Goal: Navigation & Orientation: Find specific page/section

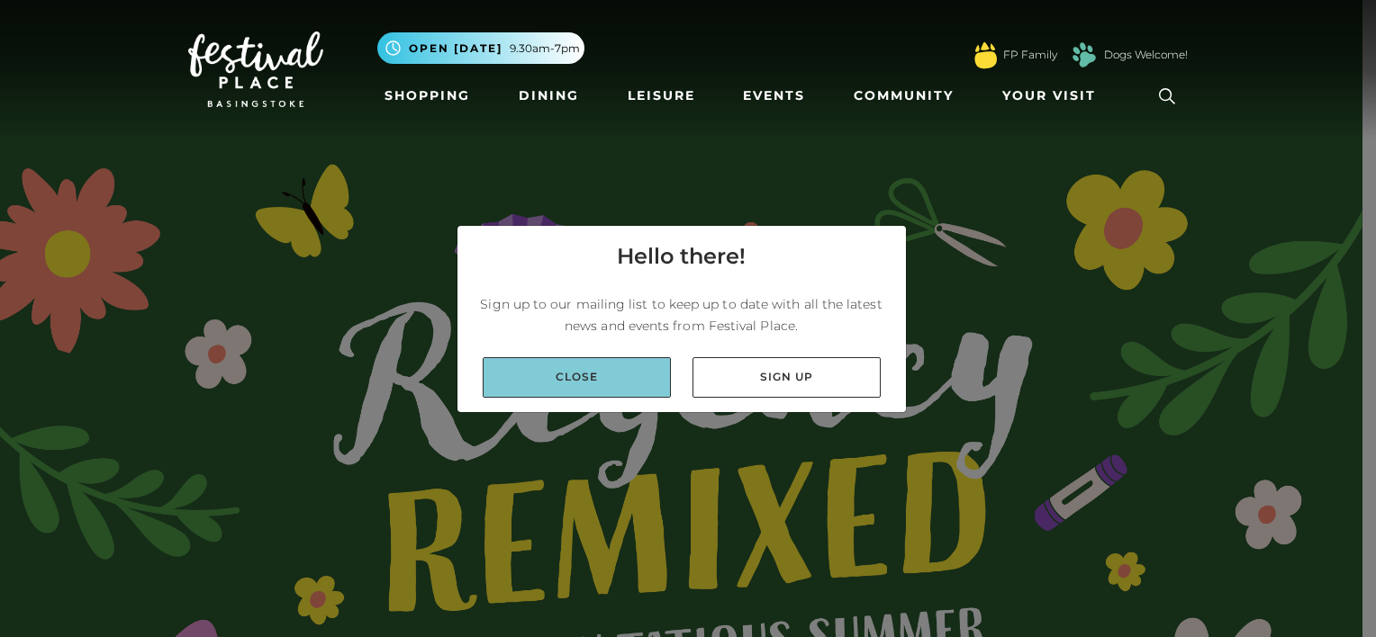
click at [586, 378] on link "Close" at bounding box center [577, 377] width 188 height 41
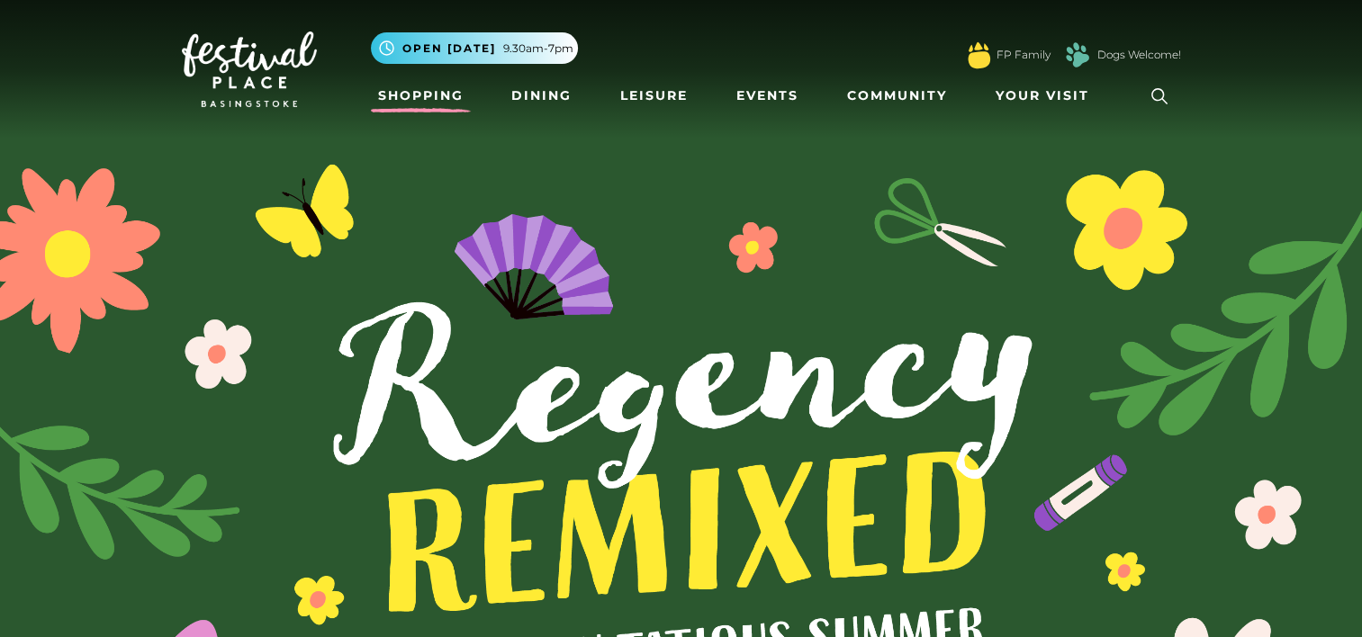
click at [450, 104] on link "Shopping" at bounding box center [421, 95] width 100 height 33
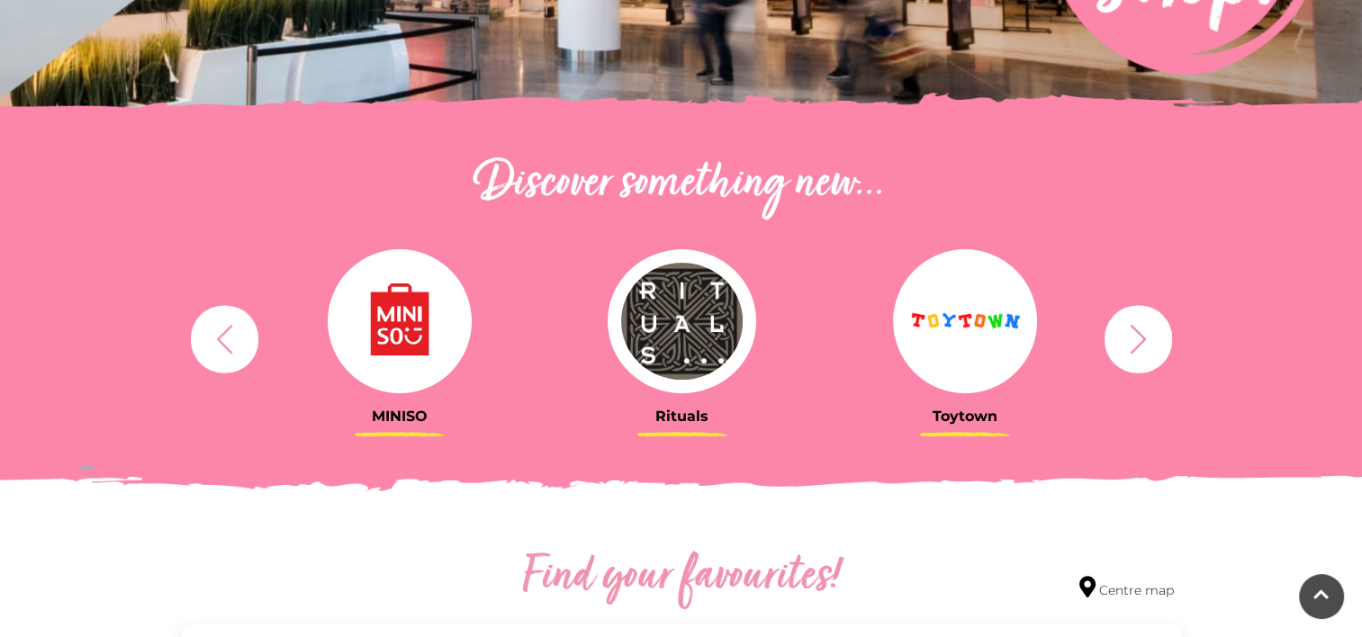
scroll to position [540, 0]
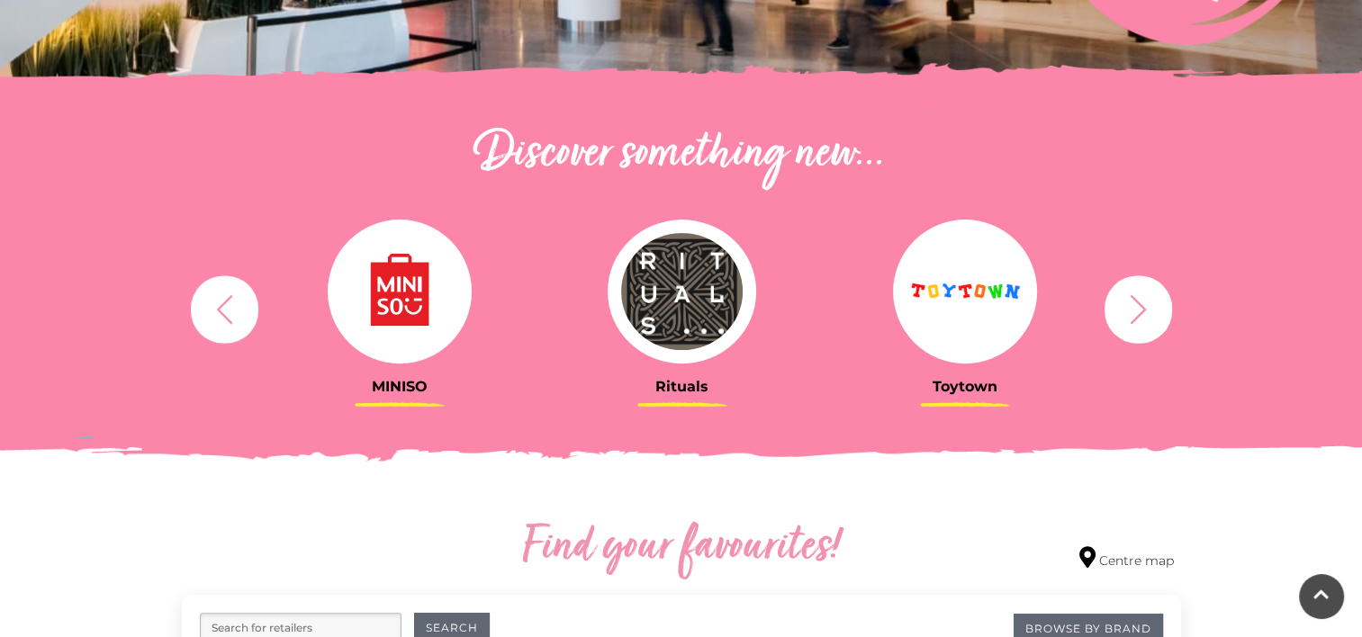
click at [415, 382] on h3 "MINISO" at bounding box center [400, 386] width 256 height 17
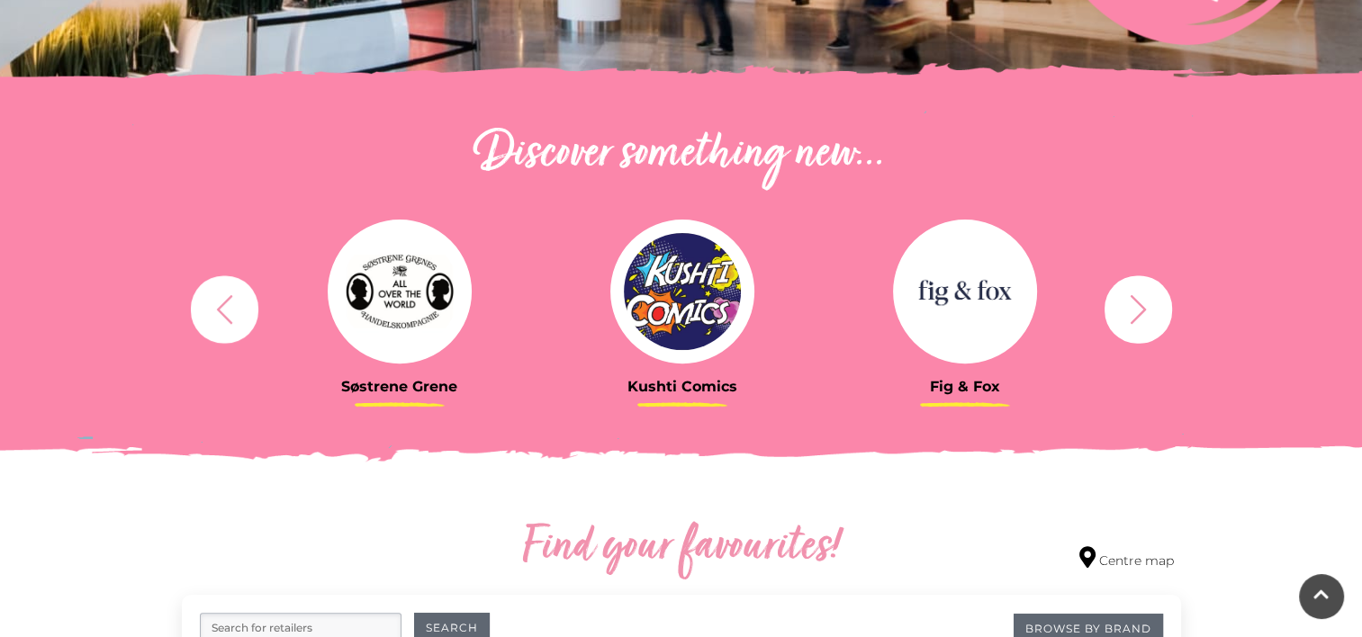
click at [1163, 299] on button "button" at bounding box center [1139, 309] width 68 height 68
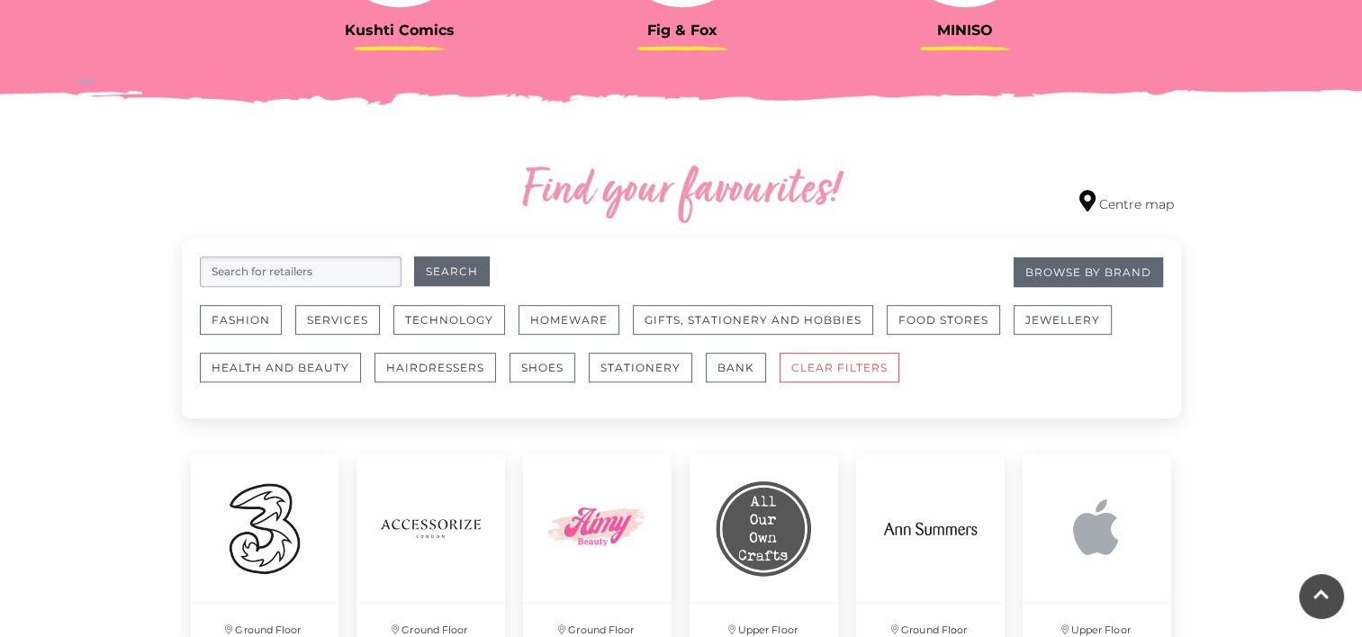
scroll to position [900, 0]
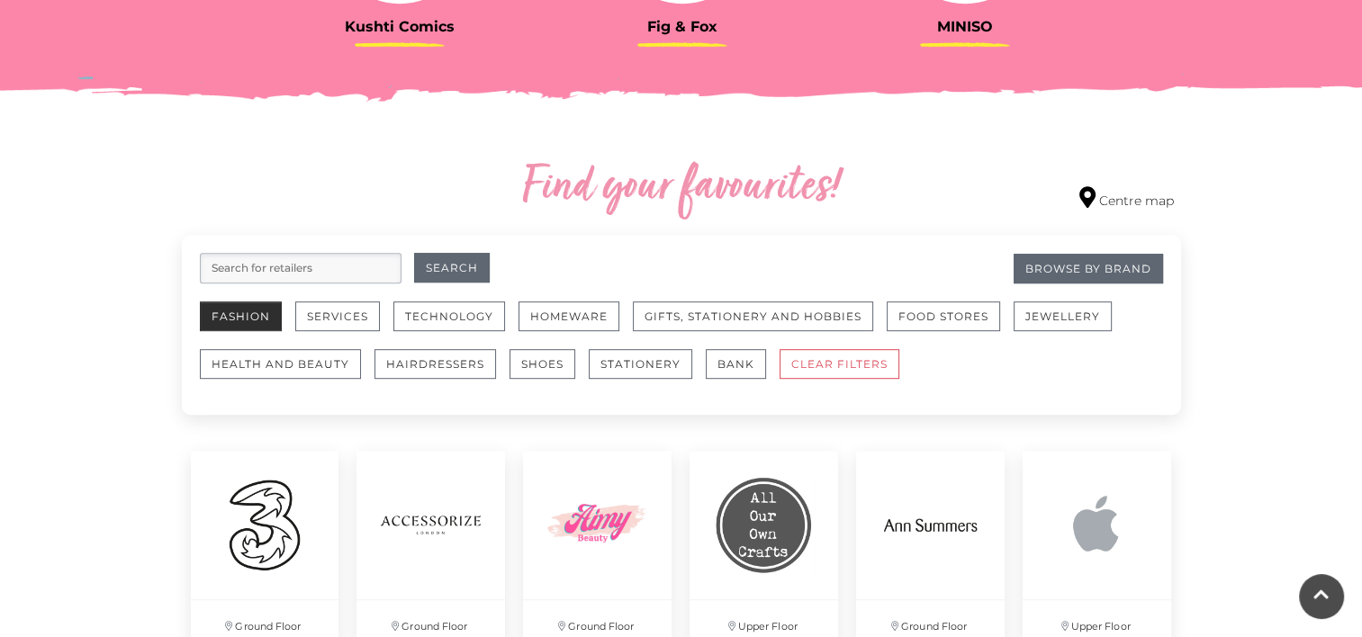
click at [265, 317] on button "Fashion" at bounding box center [241, 317] width 82 height 30
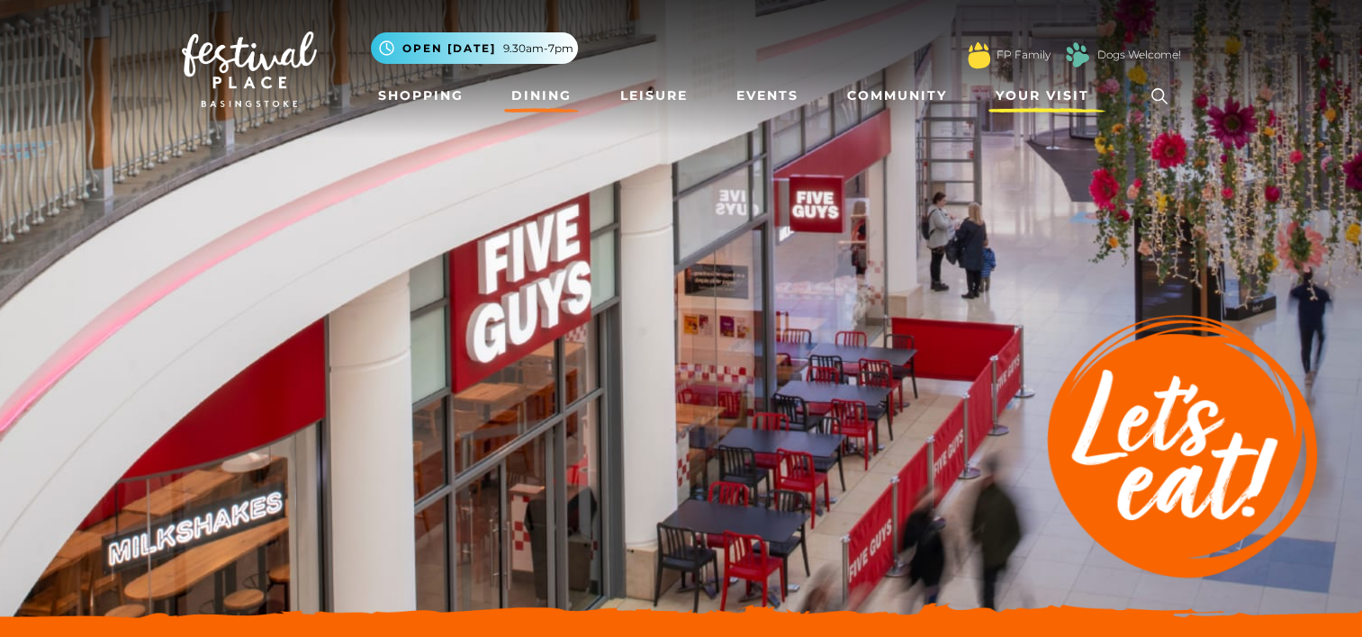
click at [1051, 104] on span "Your Visit" at bounding box center [1043, 95] width 94 height 19
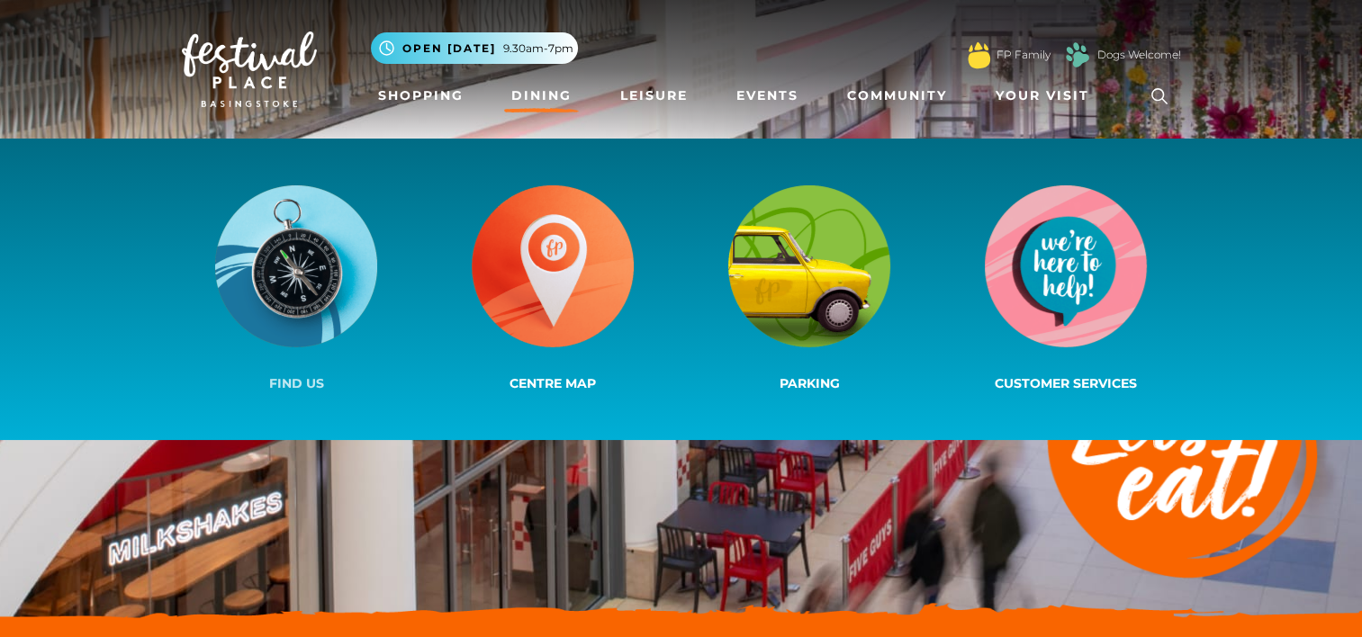
click at [310, 275] on img at bounding box center [296, 266] width 162 height 162
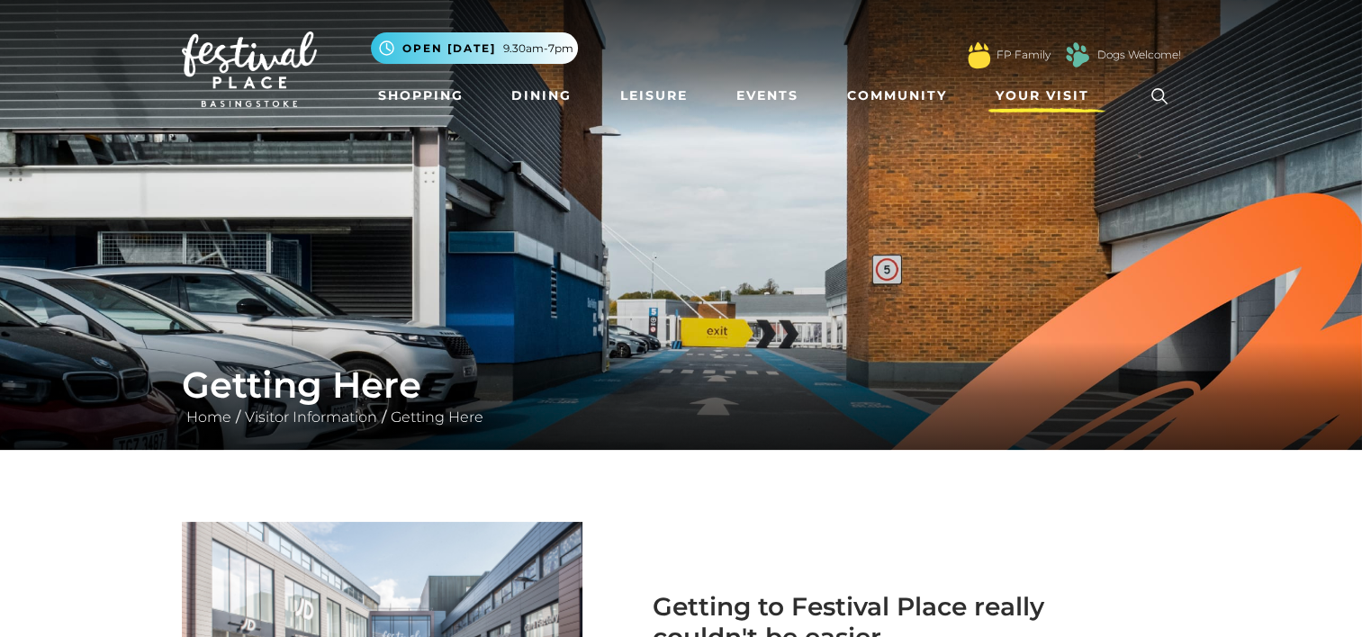
click at [1043, 96] on span "Your Visit" at bounding box center [1043, 95] width 94 height 19
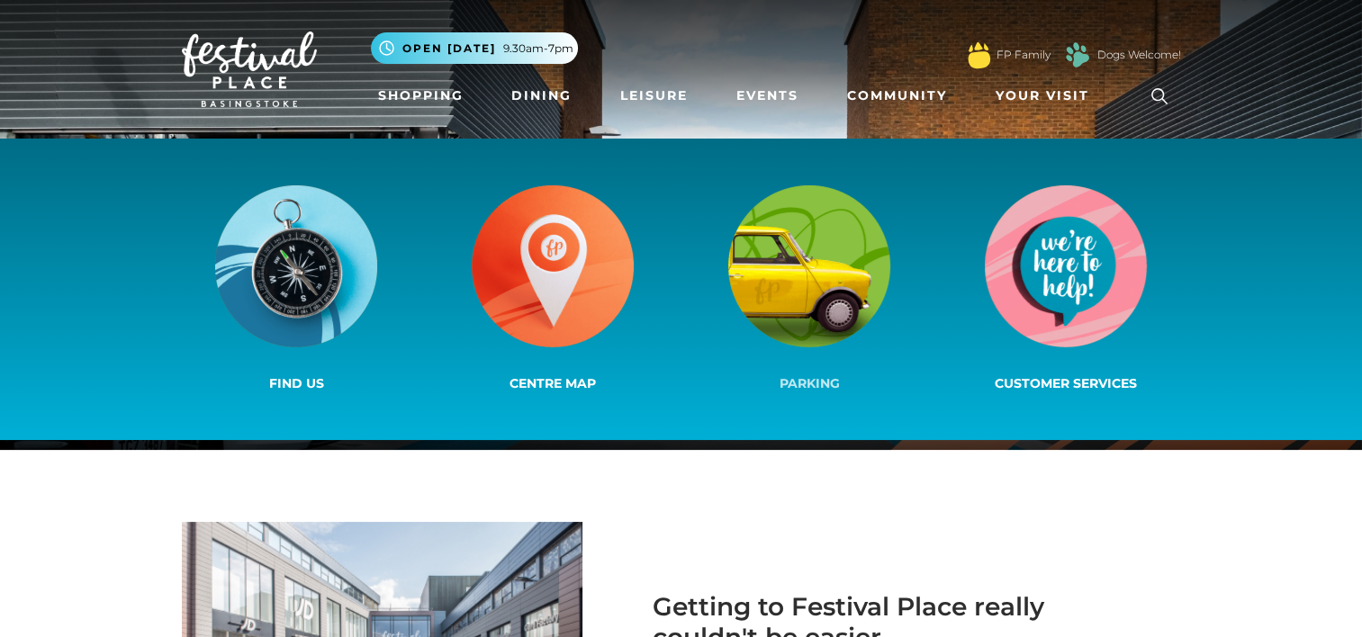
click at [778, 280] on img at bounding box center [809, 266] width 162 height 162
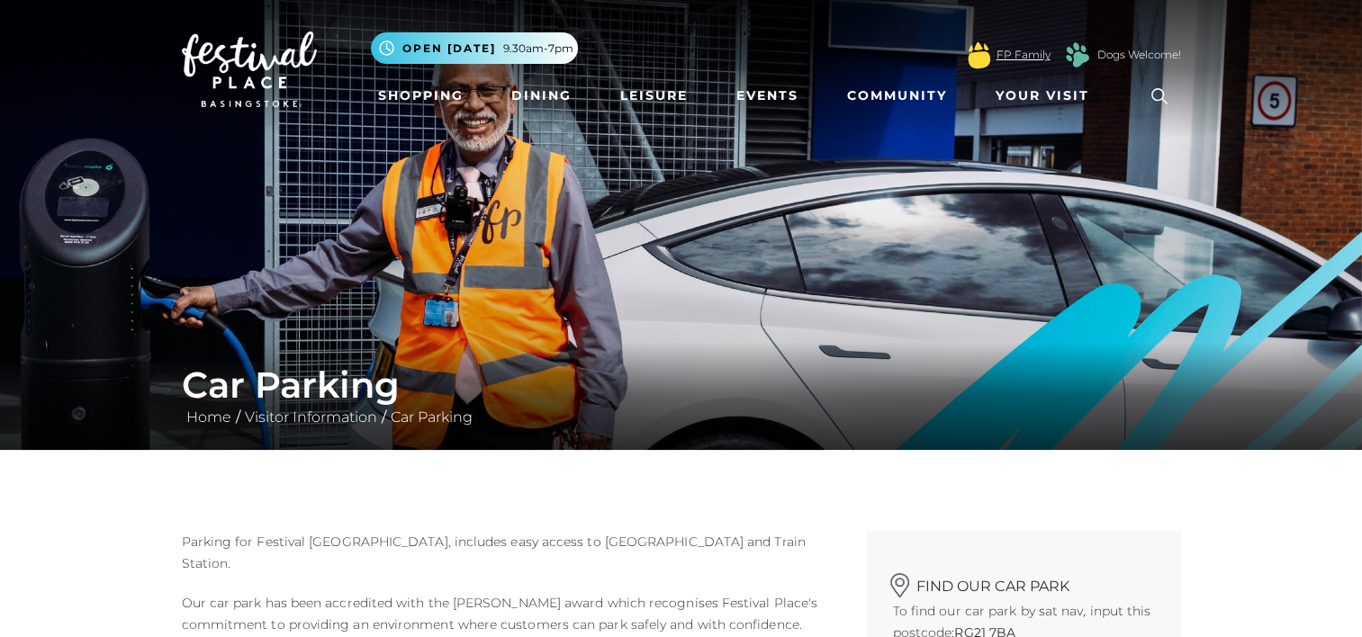
click at [1014, 50] on link "FP Family" at bounding box center [1024, 55] width 54 height 16
